Goal: Find specific page/section: Find specific page/section

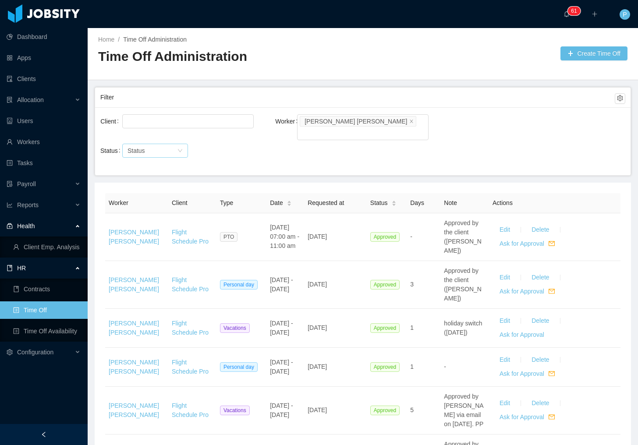
scroll to position [70, 0]
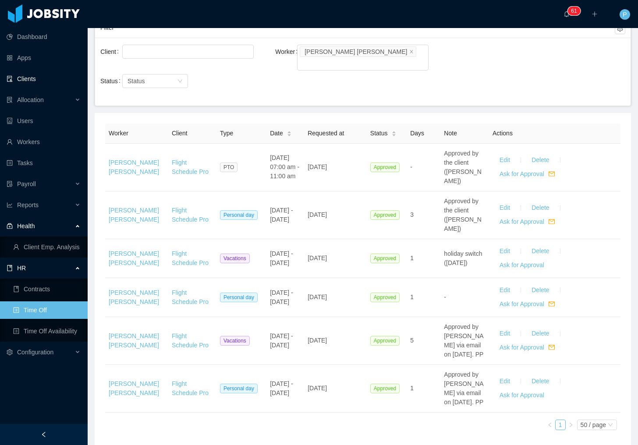
click at [42, 85] on link "Clients" at bounding box center [44, 79] width 74 height 18
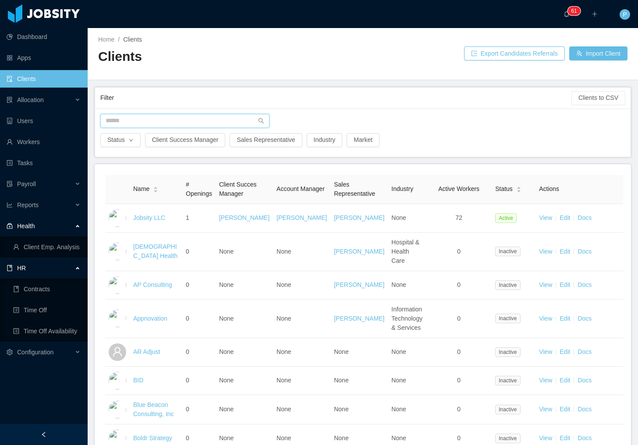
click at [130, 120] on input "text" at bounding box center [184, 121] width 169 height 14
type input "*"
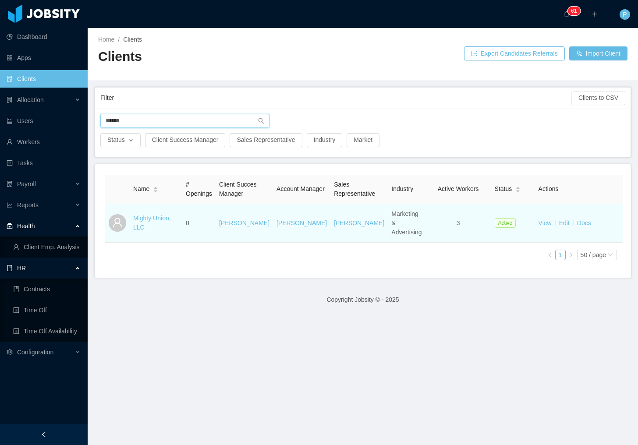
type input "******"
click at [130, 213] on td "Mighty Union, LLC" at bounding box center [156, 223] width 53 height 39
click at [144, 215] on link "Mighty Union, LLC" at bounding box center [152, 223] width 38 height 16
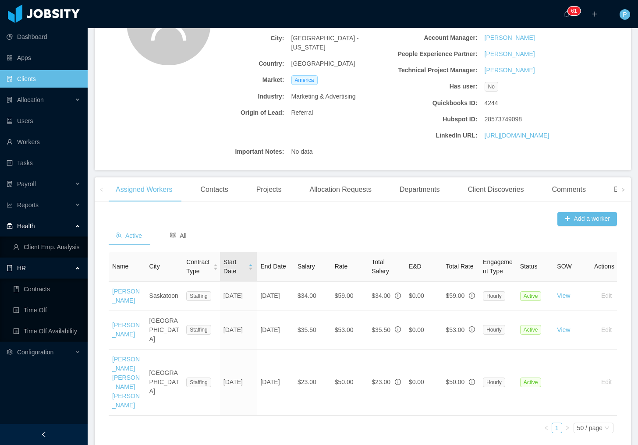
scroll to position [151, 0]
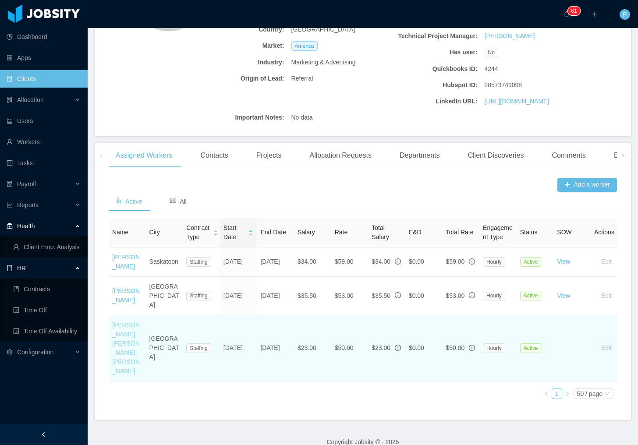
click at [120, 331] on link "[PERSON_NAME] [PERSON_NAME] [PERSON_NAME]" at bounding box center [126, 347] width 28 height 53
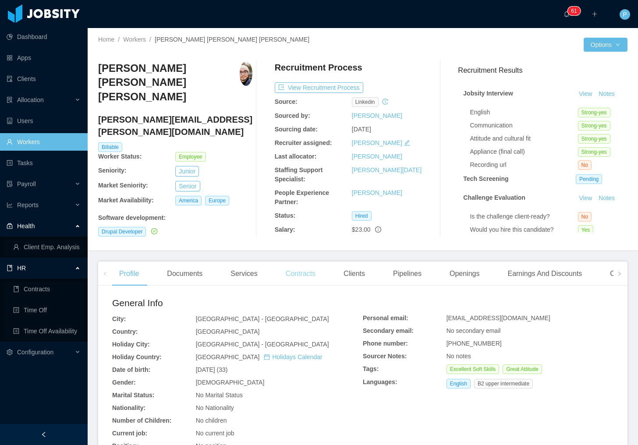
click at [314, 269] on div "Contracts" at bounding box center [300, 273] width 44 height 25
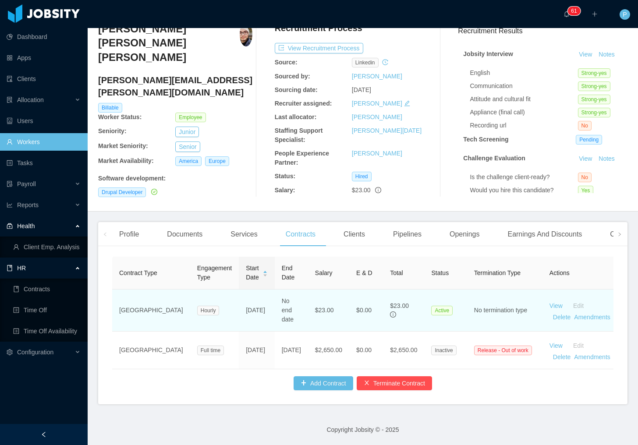
scroll to position [48, 0]
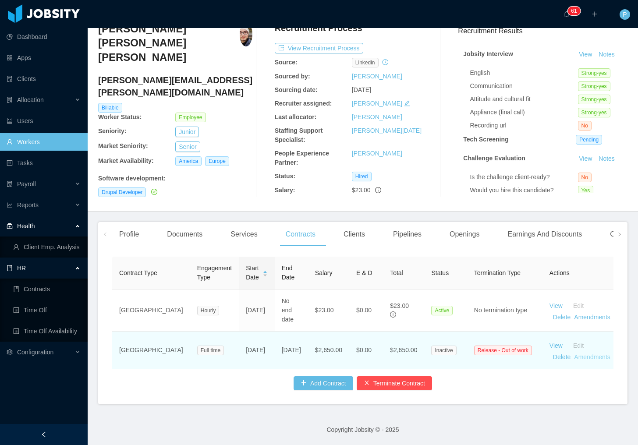
click at [574, 353] on link "Amendments" at bounding box center [592, 356] width 36 height 7
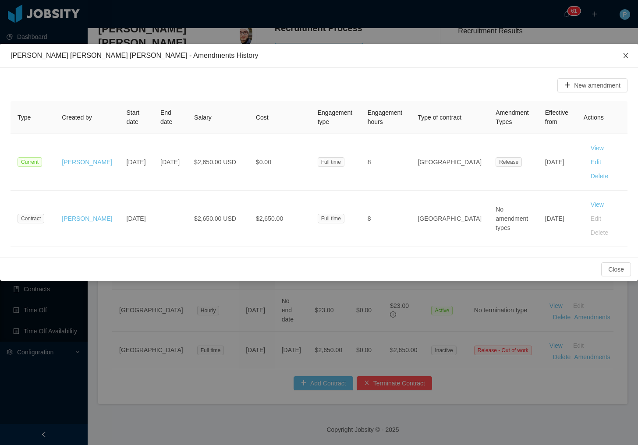
click at [627, 57] on icon "icon: close" at bounding box center [625, 55] width 7 height 7
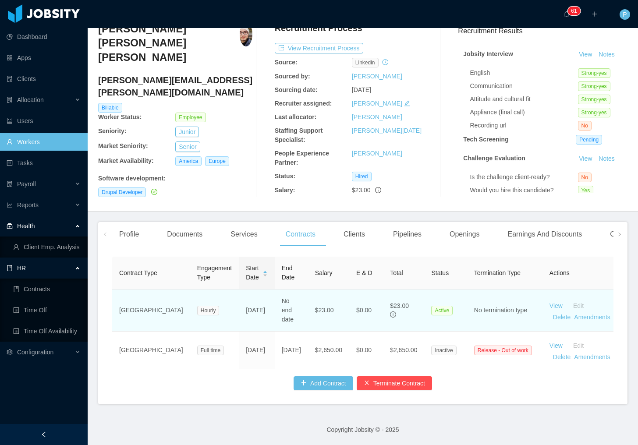
click at [496, 303] on td "No termination type" at bounding box center [504, 310] width 75 height 42
click at [487, 294] on td "No termination type" at bounding box center [504, 310] width 75 height 42
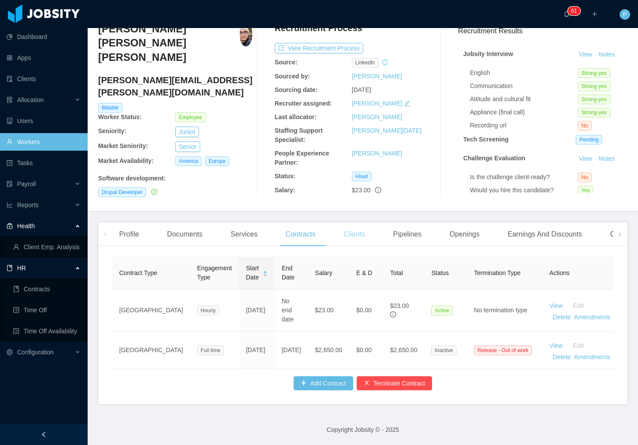
click at [345, 222] on div "Clients" at bounding box center [353, 234] width 35 height 25
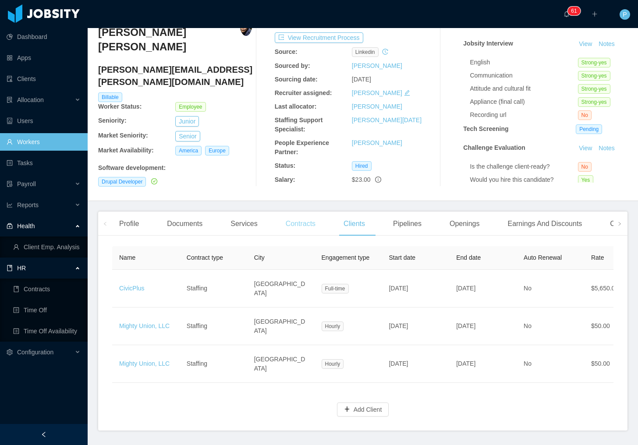
click at [298, 222] on div "Contracts" at bounding box center [300, 223] width 44 height 25
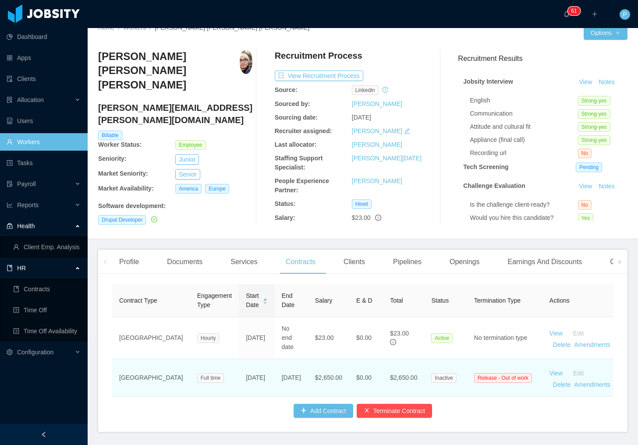
scroll to position [48, 0]
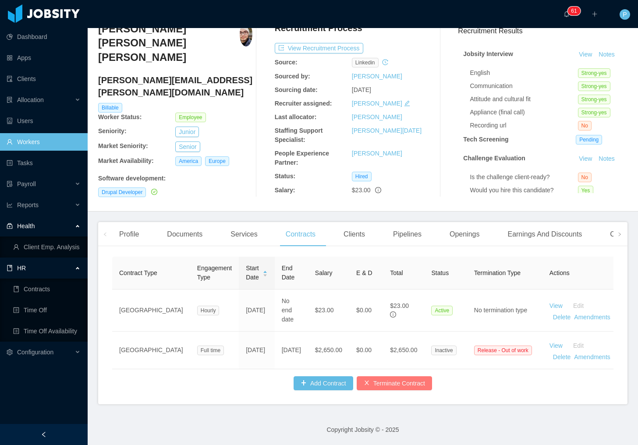
click at [390, 388] on button "Terminate Contract" at bounding box center [393, 383] width 75 height 14
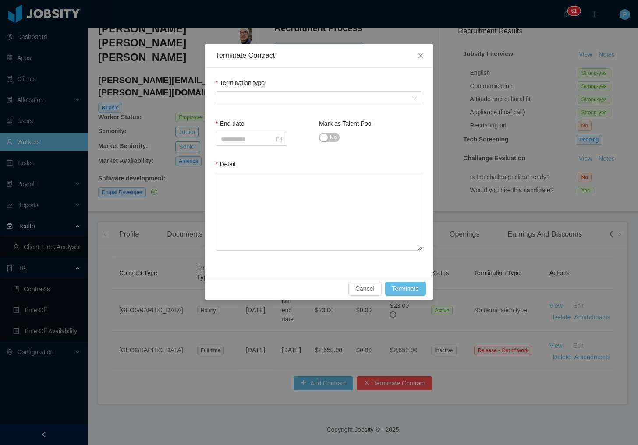
click at [260, 91] on div "Termination type" at bounding box center [318, 84] width 207 height 13
click at [259, 95] on span at bounding box center [316, 98] width 190 height 13
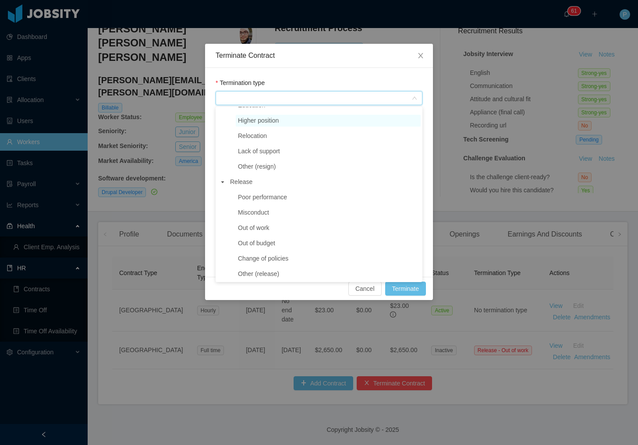
scroll to position [117, 0]
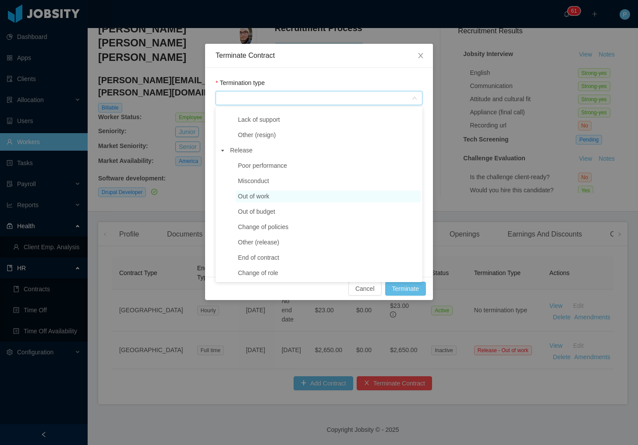
click at [272, 196] on span "Out of work" at bounding box center [328, 196] width 185 height 12
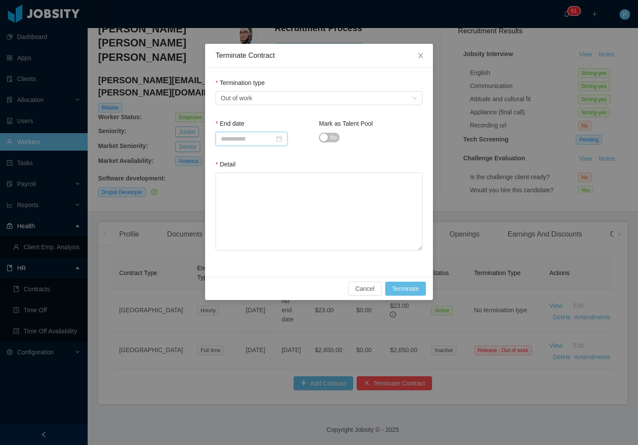
click at [278, 139] on input at bounding box center [251, 139] width 72 height 14
click at [326, 253] on div "8" at bounding box center [324, 252] width 11 height 11
type input "**********"
click at [334, 139] on span "No" at bounding box center [333, 137] width 7 height 9
click at [289, 211] on textarea "Detail" at bounding box center [318, 212] width 207 height 78
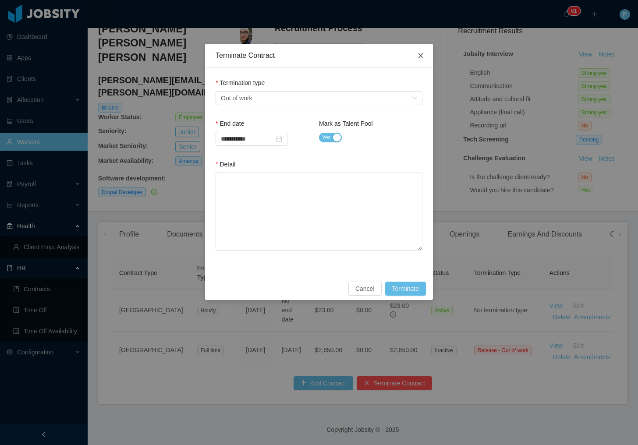
click at [411, 53] on span "Close" at bounding box center [420, 56] width 25 height 25
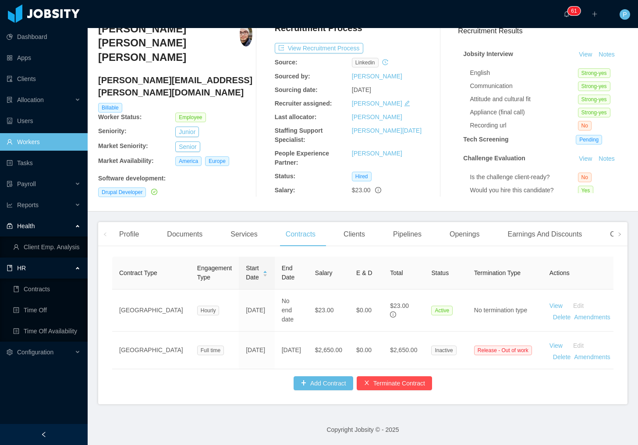
click at [421, 50] on body "Dashboard Apps Clients Allocation Users Workers Tasks Payroll Reports Health Cl…" at bounding box center [319, 222] width 638 height 445
click at [350, 224] on div "Clients" at bounding box center [353, 234] width 35 height 25
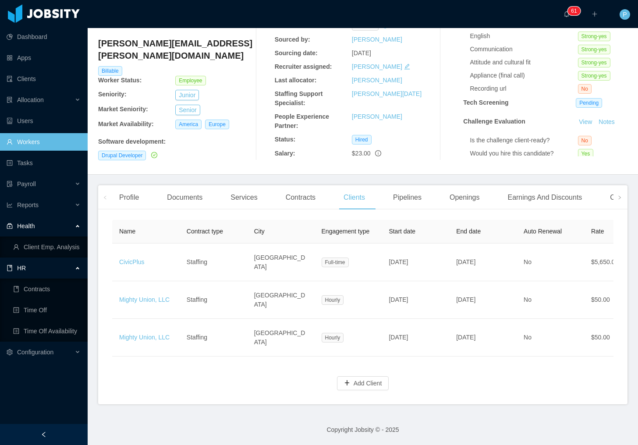
scroll to position [81, 0]
drag, startPoint x: 221, startPoint y: 356, endPoint x: 414, endPoint y: 358, distance: 193.5
click at [414, 358] on div "Name Contract type City Engagement type Start date End date Auto Renewal Rate E…" at bounding box center [362, 310] width 529 height 188
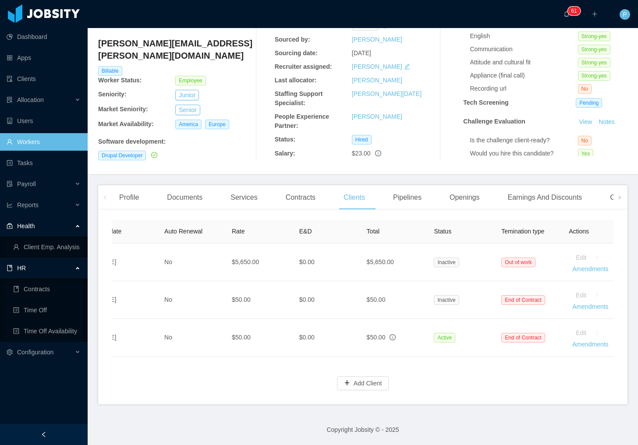
scroll to position [0, 381]
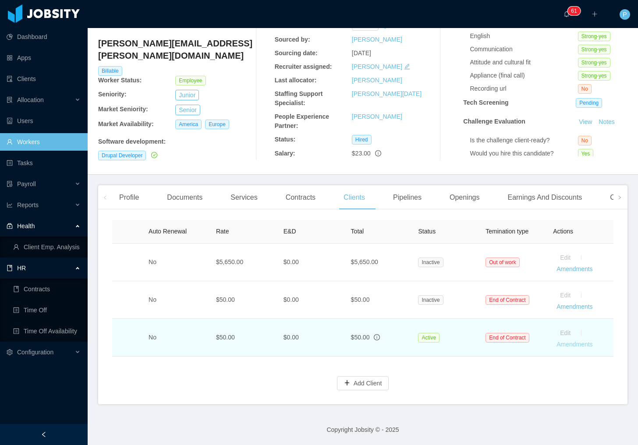
click at [566, 341] on link "Amendments" at bounding box center [574, 344] width 36 height 7
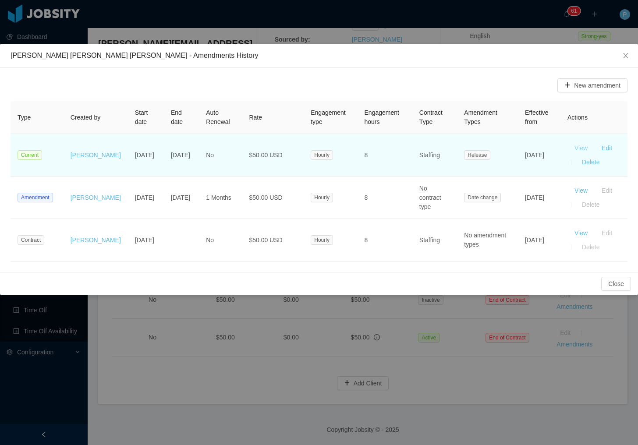
click at [582, 146] on button "View" at bounding box center [580, 148] width 27 height 14
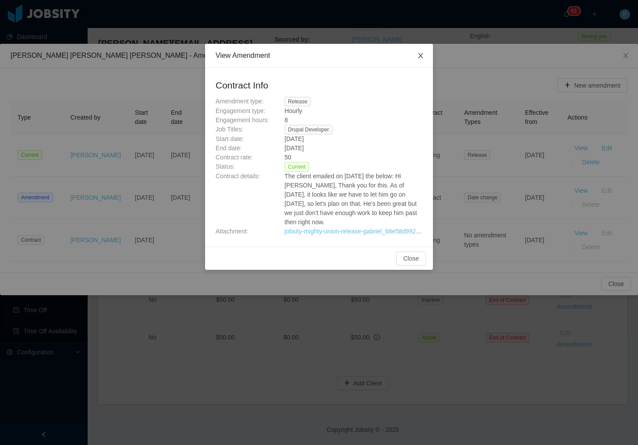
click at [421, 57] on icon "icon: close" at bounding box center [420, 55] width 5 height 5
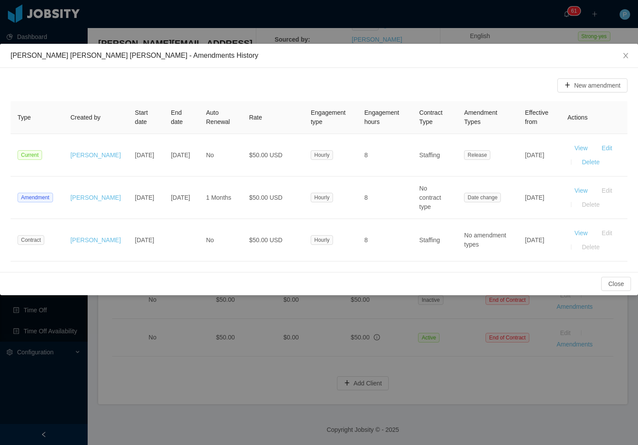
click at [144, 28] on div "[PERSON_NAME] [PERSON_NAME] [PERSON_NAME] - Amendments History New amendment Ty…" at bounding box center [319, 222] width 638 height 445
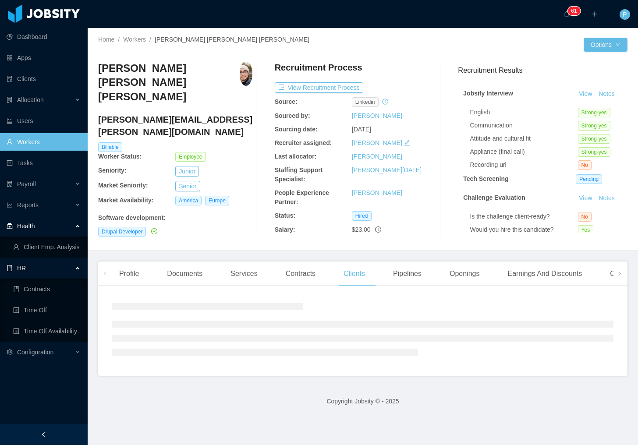
scroll to position [0, 0]
click at [46, 104] on div "Allocation" at bounding box center [44, 100] width 88 height 18
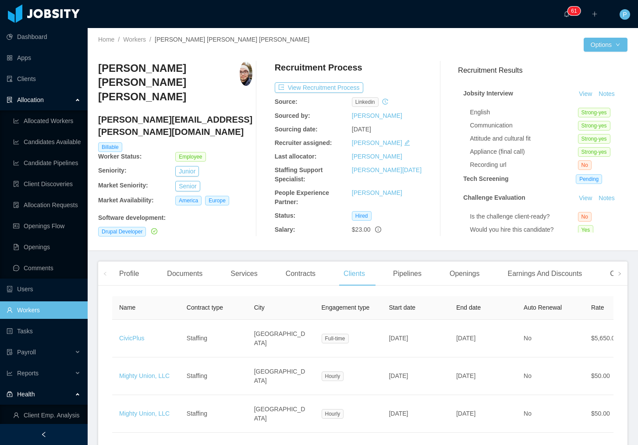
click at [35, 97] on span "Allocation" at bounding box center [30, 99] width 27 height 7
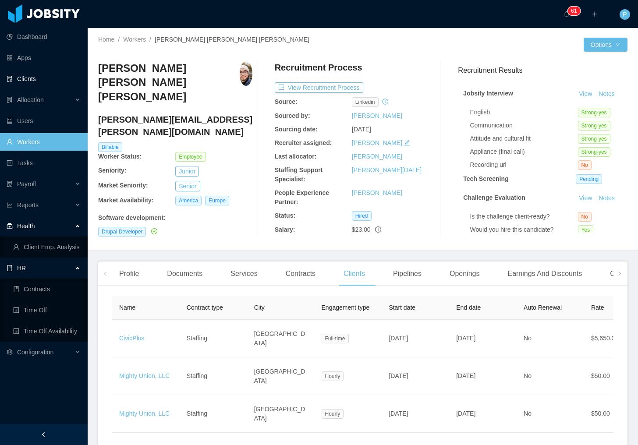
click at [35, 80] on link "Clients" at bounding box center [44, 79] width 74 height 18
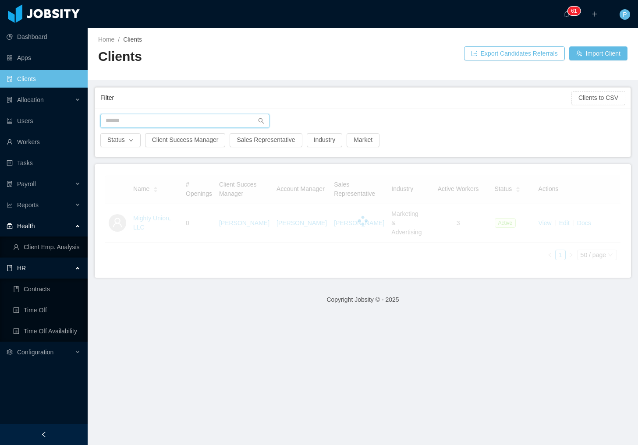
click at [128, 118] on input "text" at bounding box center [184, 121] width 169 height 14
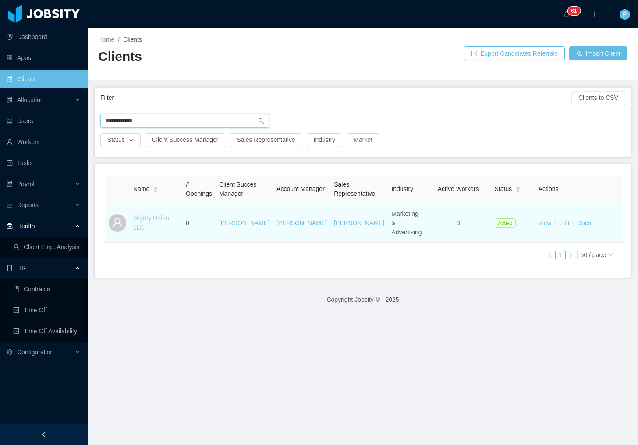
type input "**********"
click at [166, 215] on link "Mighty Union, LLC" at bounding box center [152, 223] width 38 height 16
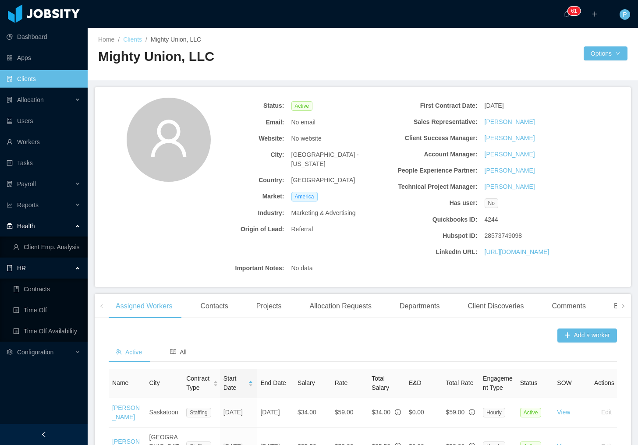
click at [132, 40] on link "Clients" at bounding box center [132, 39] width 19 height 7
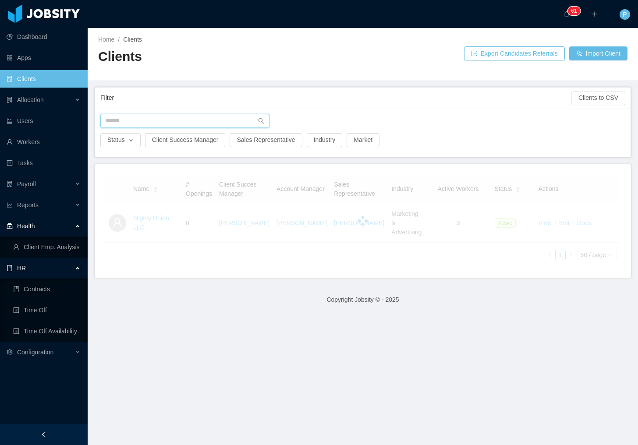
click at [151, 123] on input "text" at bounding box center [184, 121] width 169 height 14
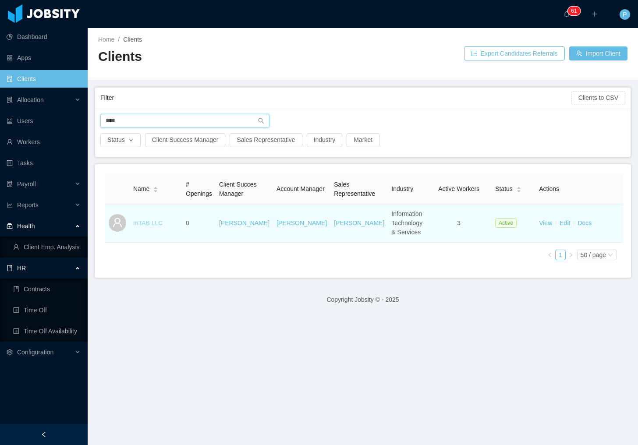
type input "****"
click at [142, 226] on link "mTAB LLC" at bounding box center [147, 222] width 29 height 7
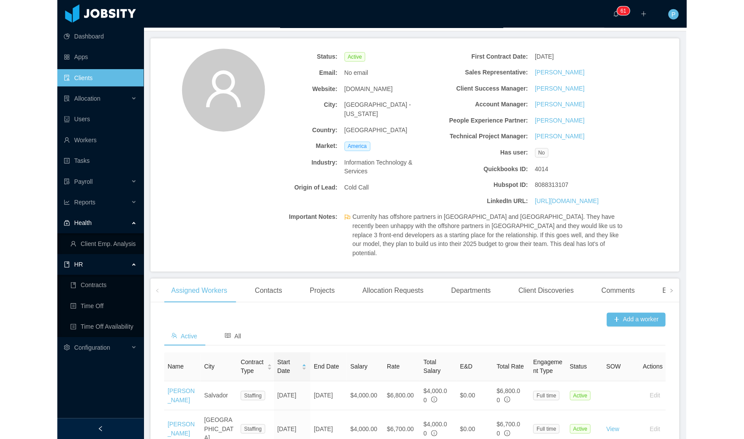
scroll to position [169, 0]
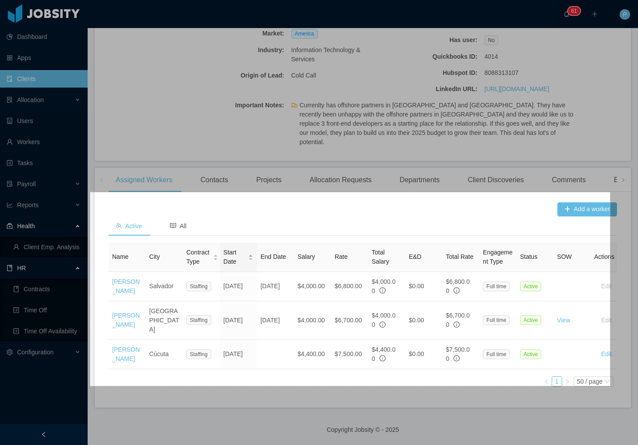
drag, startPoint x: 120, startPoint y: 221, endPoint x: 609, endPoint y: 386, distance: 516.2
click at [609, 386] on div "1186 X 442" at bounding box center [319, 222] width 638 height 445
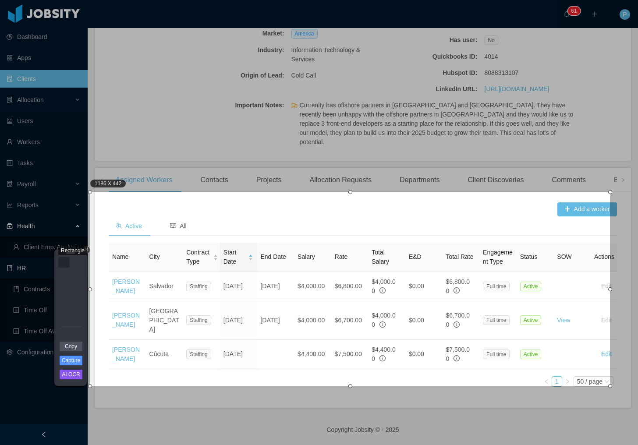
click at [63, 264] on div "Rectangle" at bounding box center [63, 262] width 11 height 11
click at [80, 350] on link "Copy" at bounding box center [71, 347] width 23 height 10
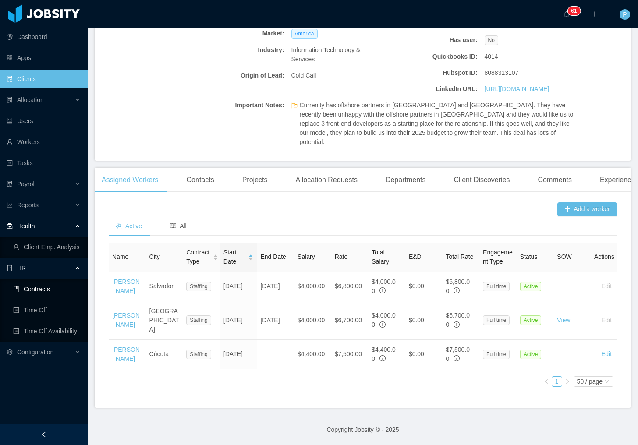
scroll to position [166, 0]
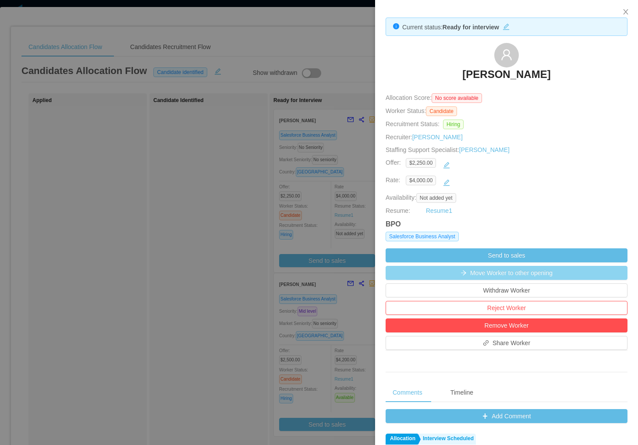
scroll to position [258, 0]
